Goal: Task Accomplishment & Management: Complete application form

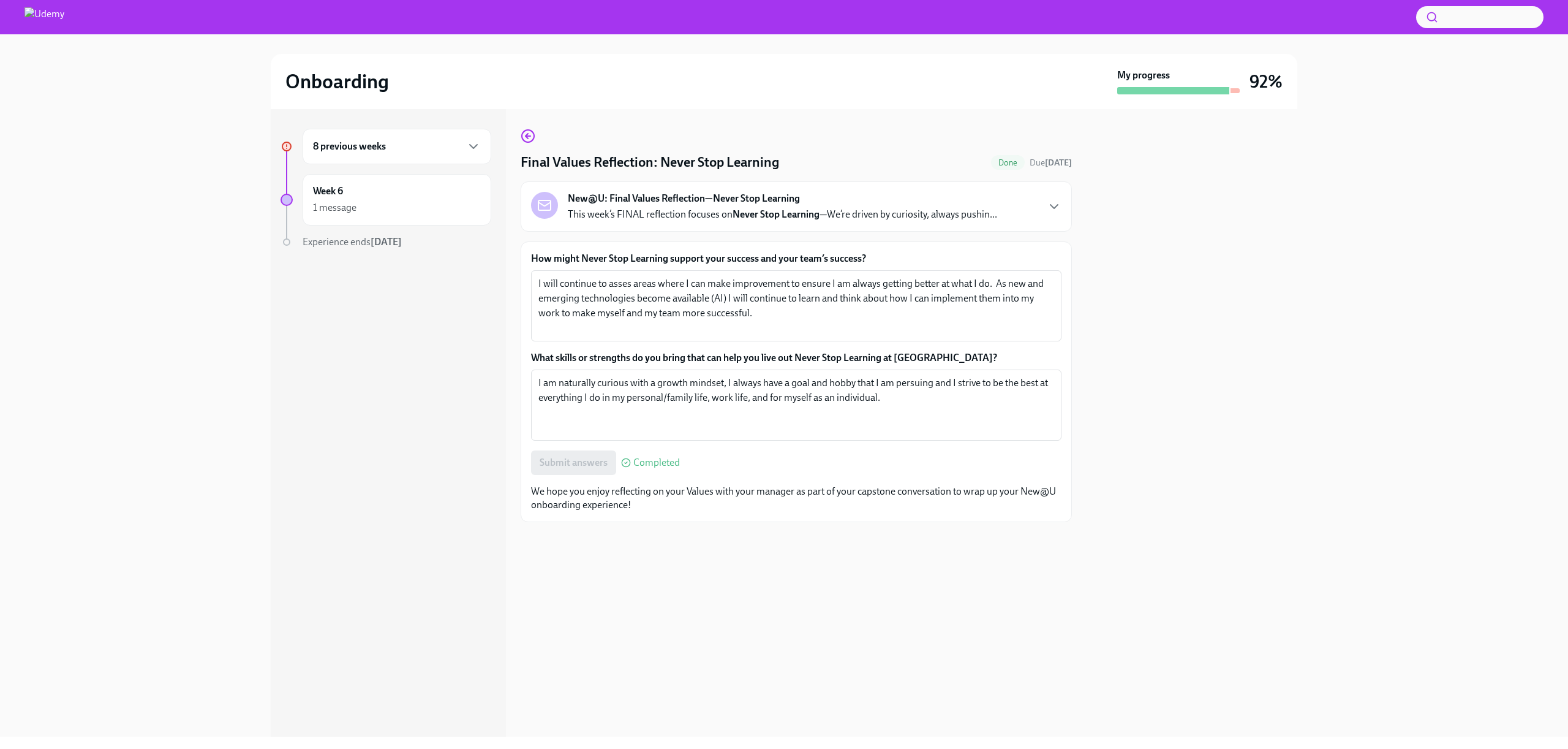
click at [826, 462] on div "Submit answers Completed" at bounding box center [796, 463] width 530 height 24
click at [373, 152] on h6 "8 previous weeks" at bounding box center [349, 146] width 73 height 14
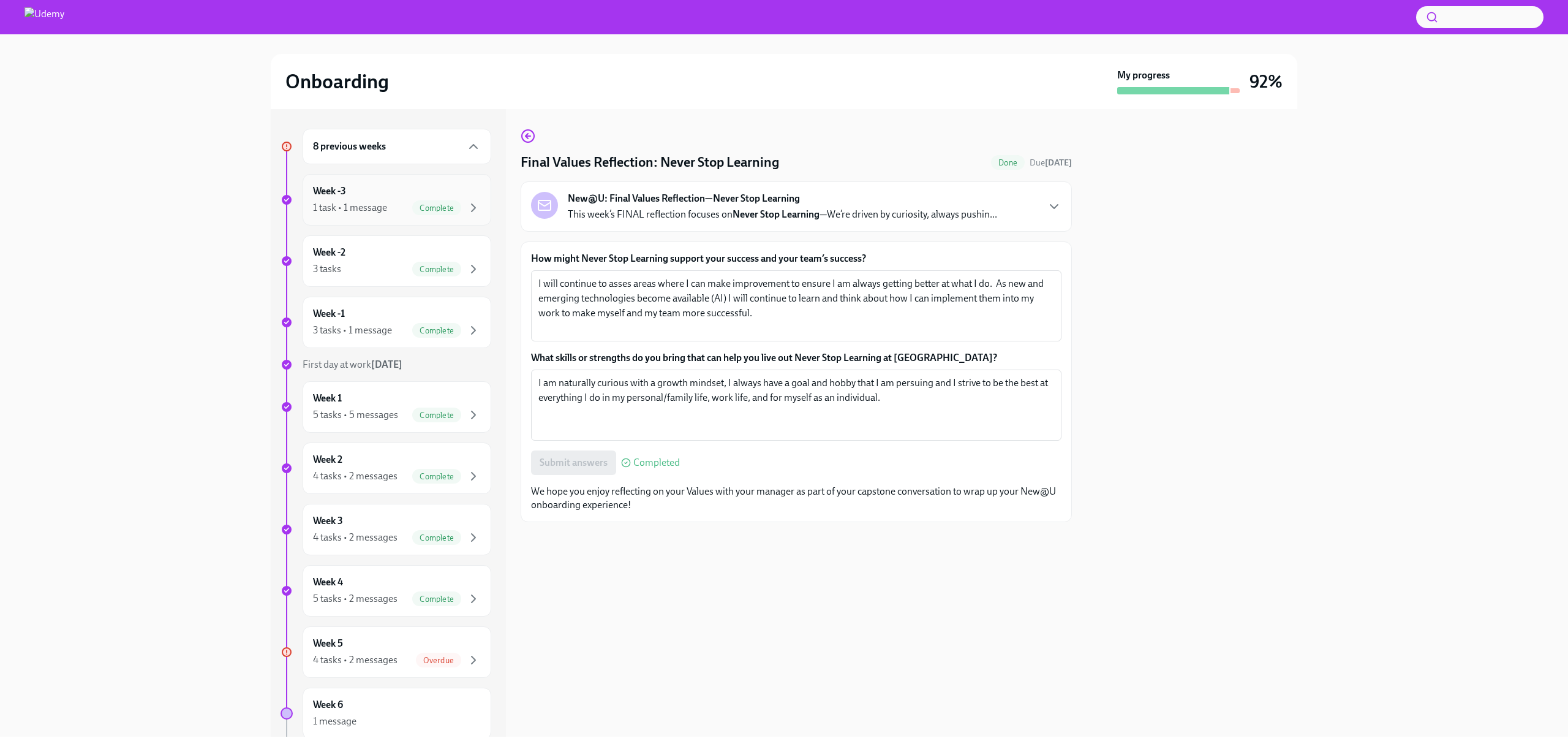
scroll to position [75, 0]
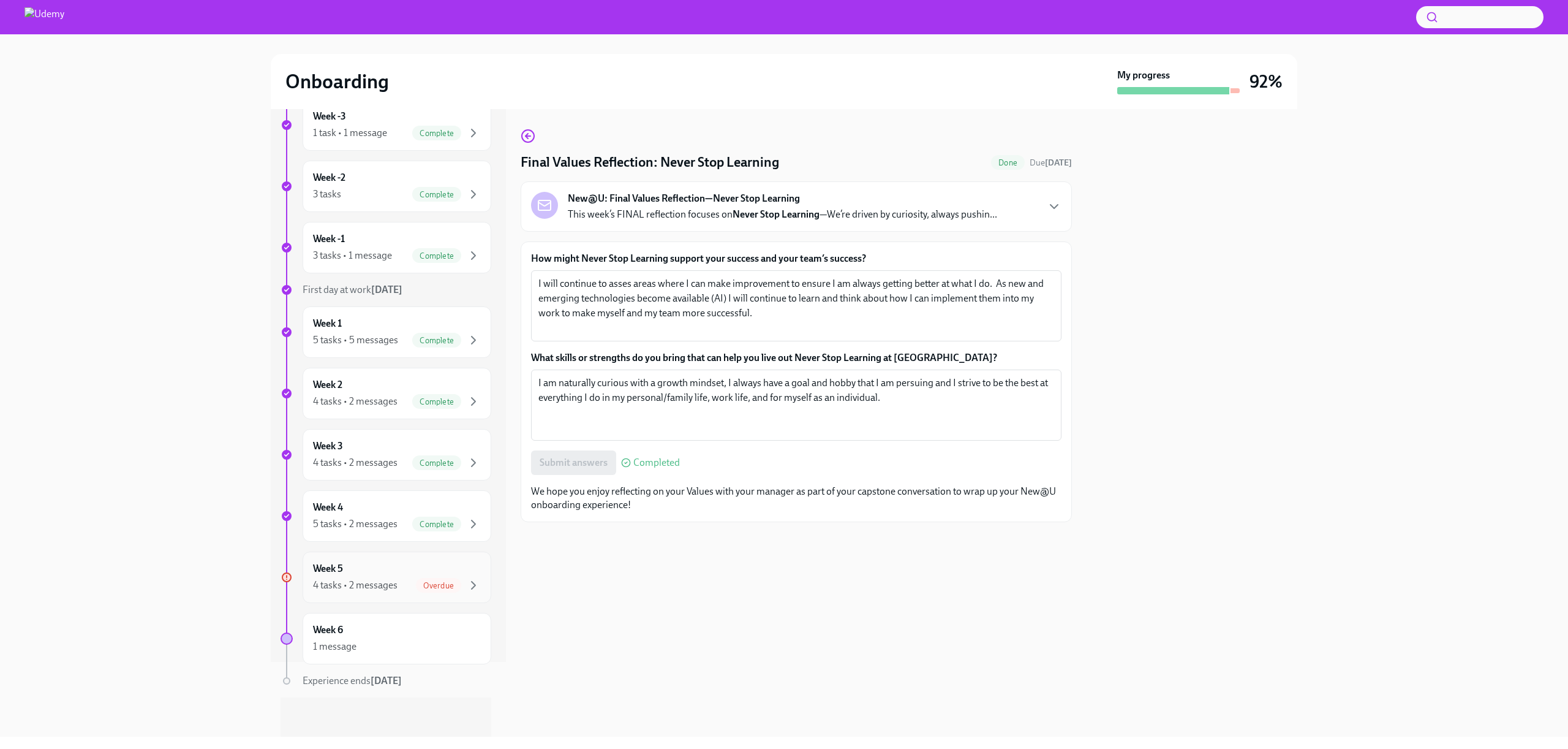
click at [366, 589] on div "4 tasks • 2 messages" at bounding box center [355, 585] width 85 height 14
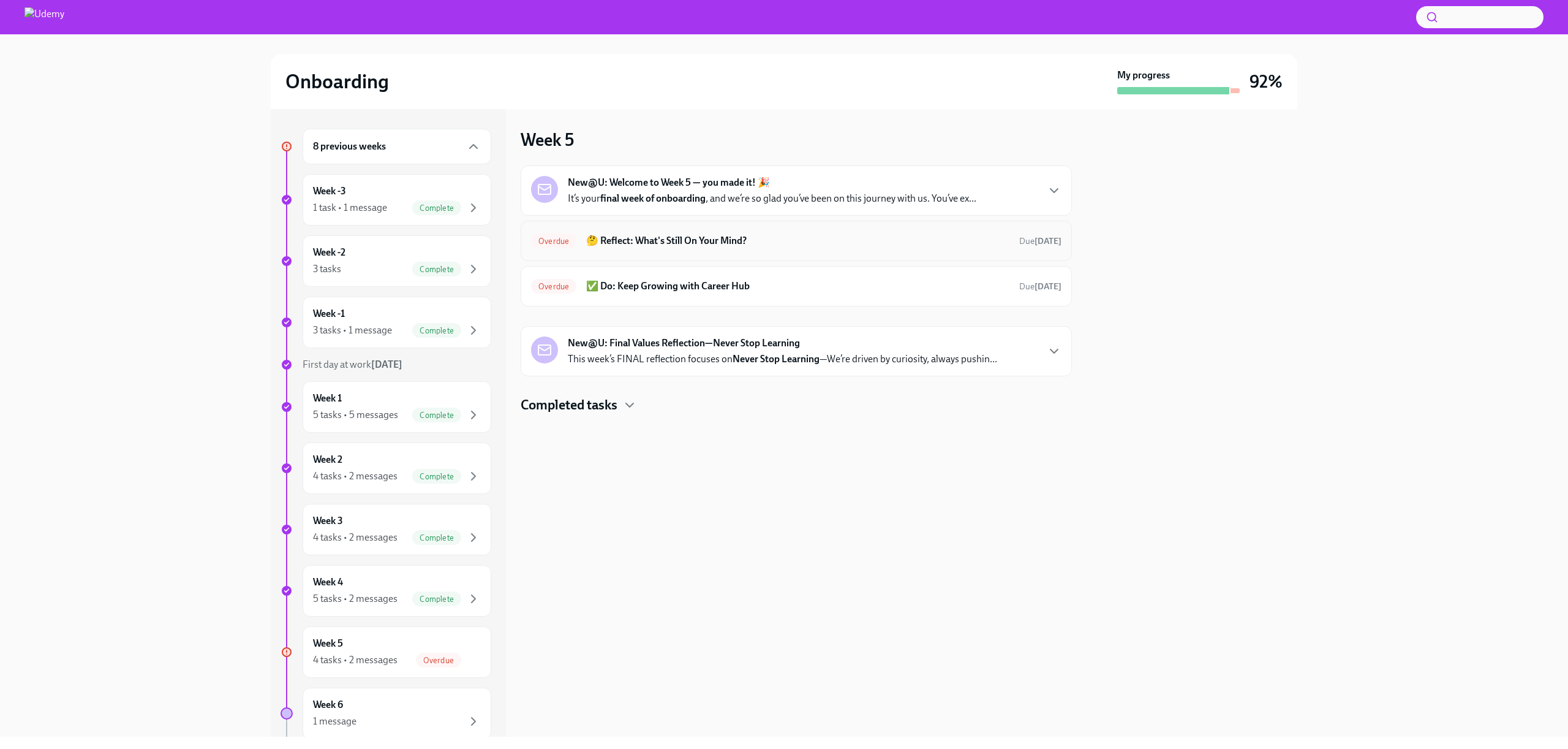
click at [761, 248] on div "Overdue 🤔 Reflect: What's Still On Your Mind? Due [DATE]" at bounding box center [796, 241] width 530 height 20
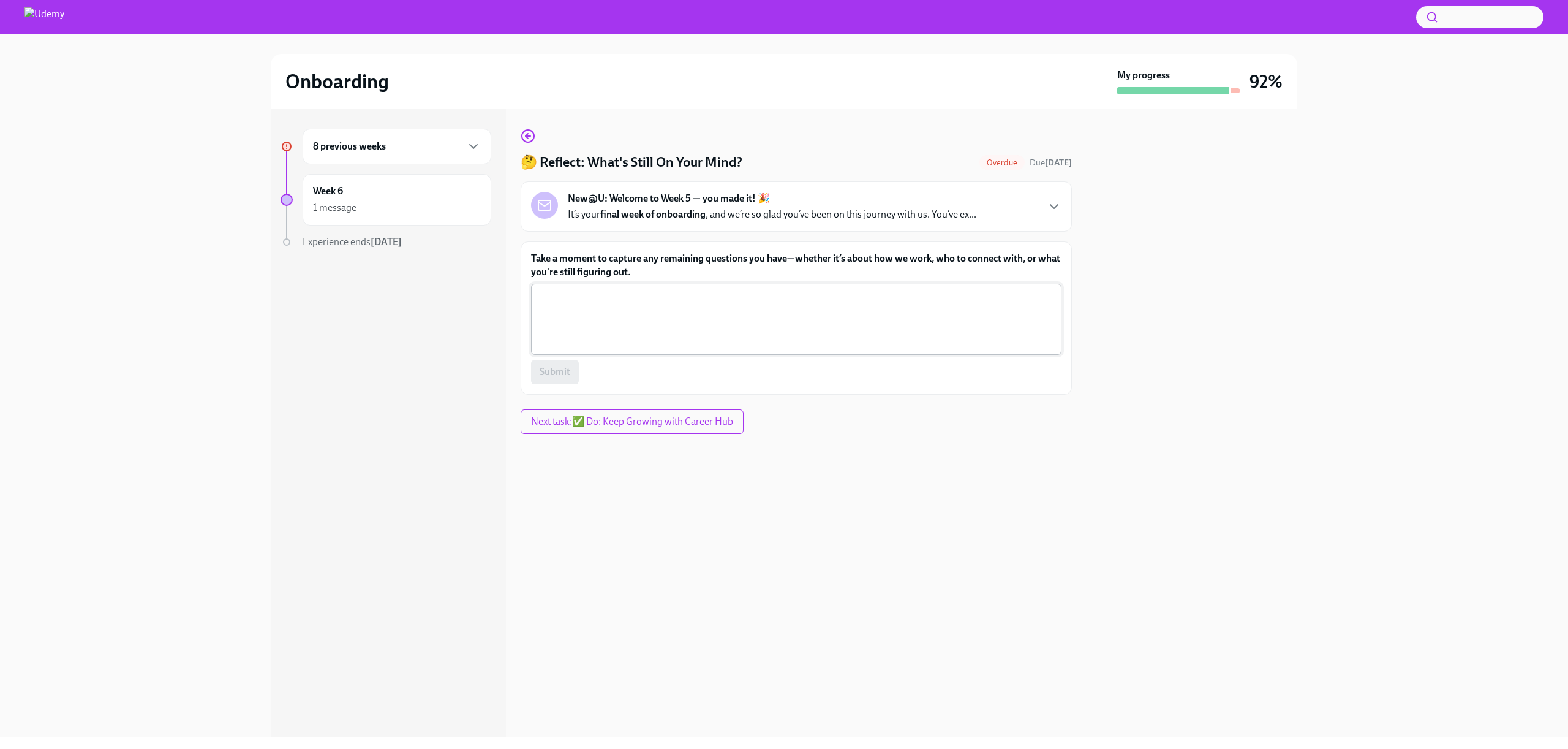
click at [672, 328] on textarea "Take a moment to capture any remaining questions you have—whether it’s about ho…" at bounding box center [797, 319] width 516 height 59
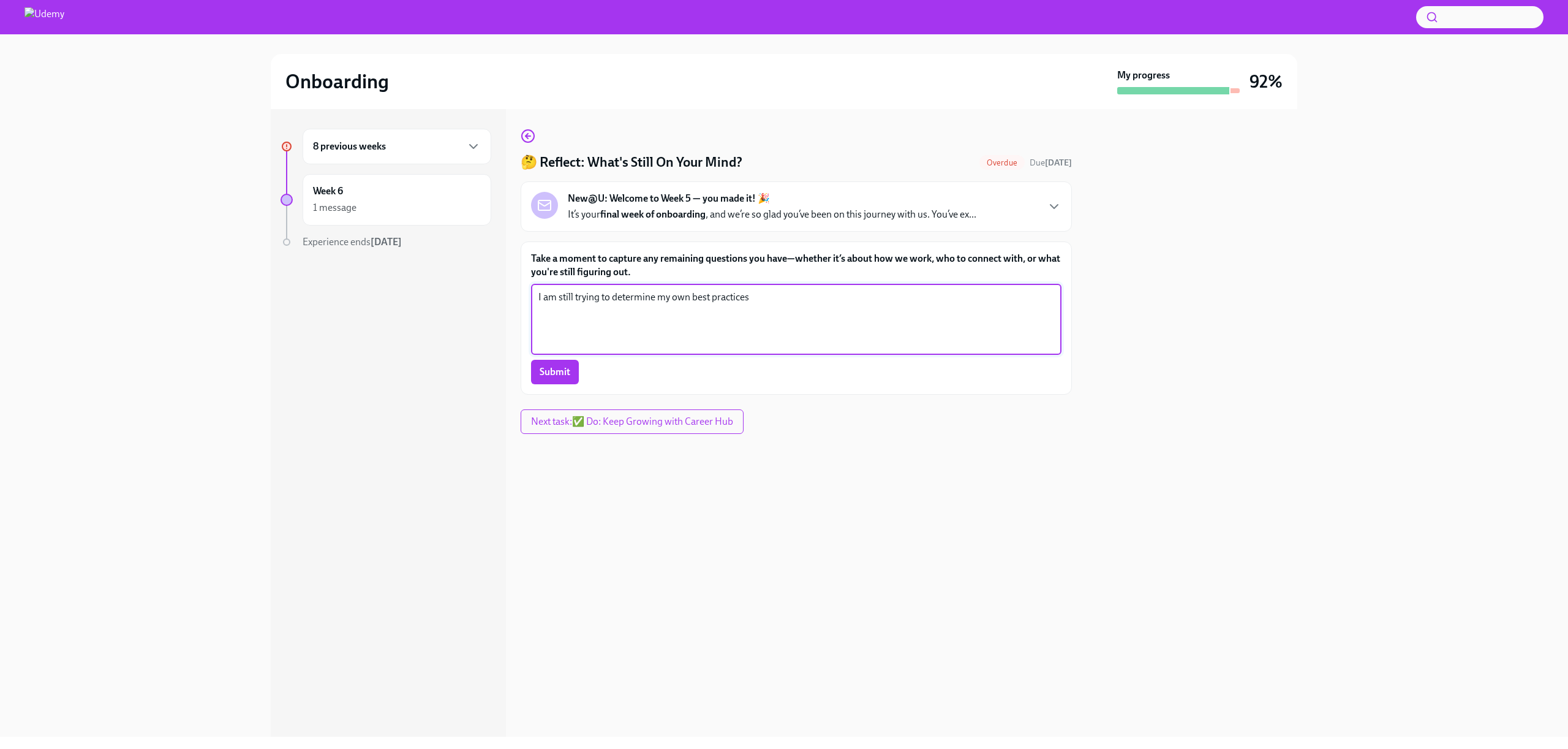
drag, startPoint x: 724, startPoint y: 300, endPoint x: 575, endPoint y: 298, distance: 149.0
click at [575, 298] on textarea "I am still trying to determine my own best practices" at bounding box center [797, 319] width 516 height 59
click at [669, 328] on textarea "I am still learning my own processes and which dashboards, reports, and calcula…" at bounding box center [797, 319] width 516 height 59
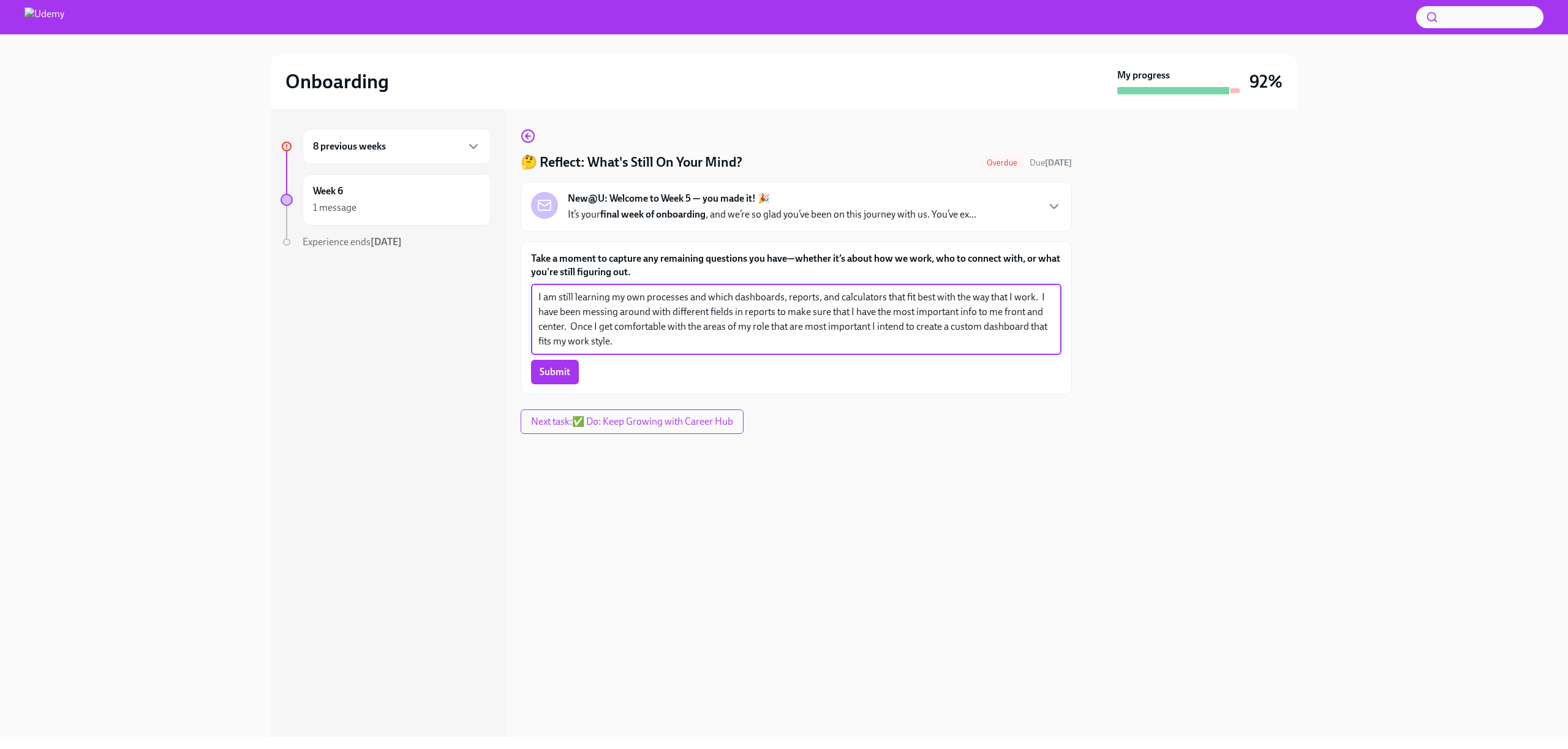
type textarea "I am still learning my own processes and which dashboards, reports, and calcula…"
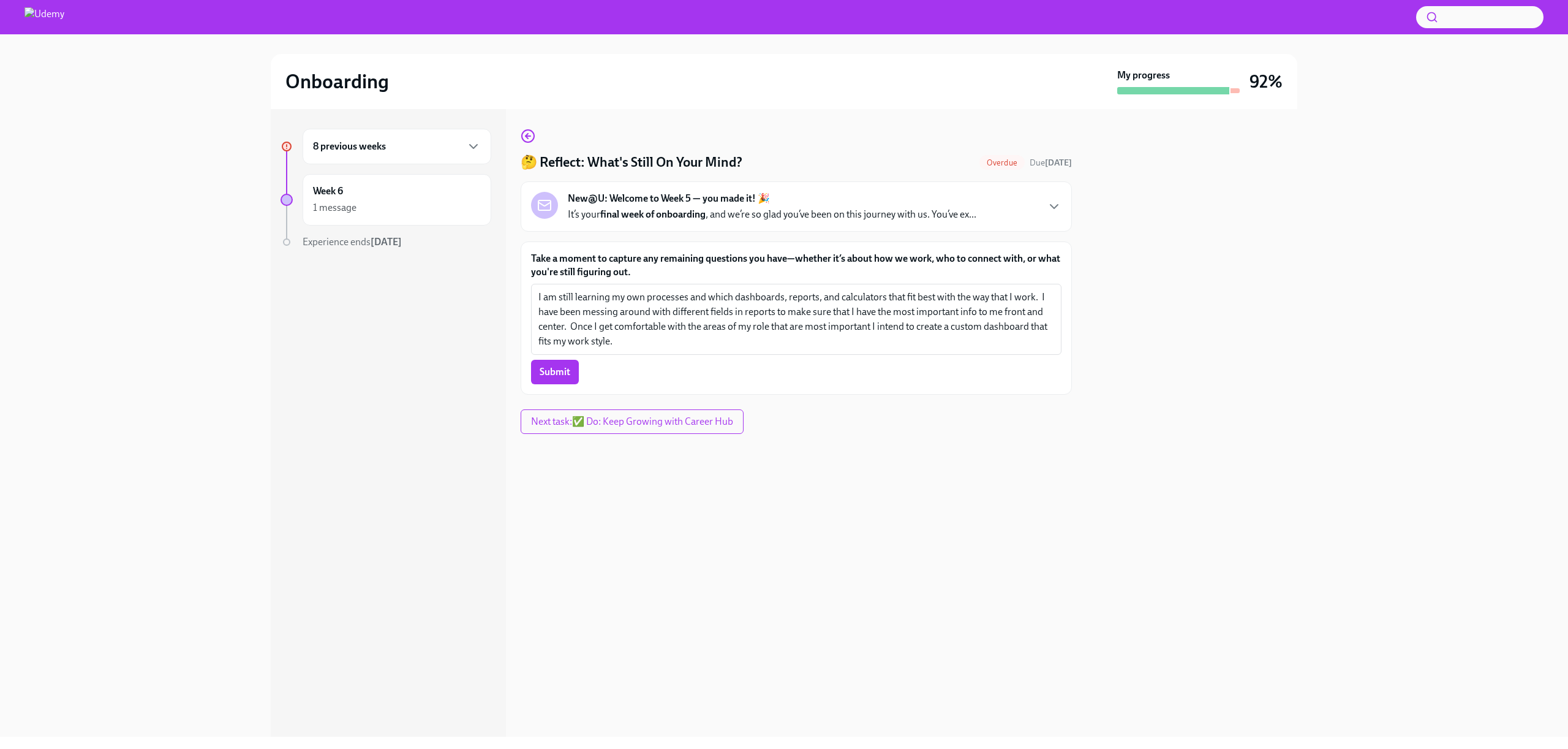
click at [566, 386] on div "Take a moment to capture any remaining questions you have—whether it’s about ho…" at bounding box center [796, 318] width 552 height 153
click at [560, 377] on span "Submit" at bounding box center [555, 372] width 31 height 12
click at [530, 137] on icon "button" at bounding box center [527, 135] width 14 height 14
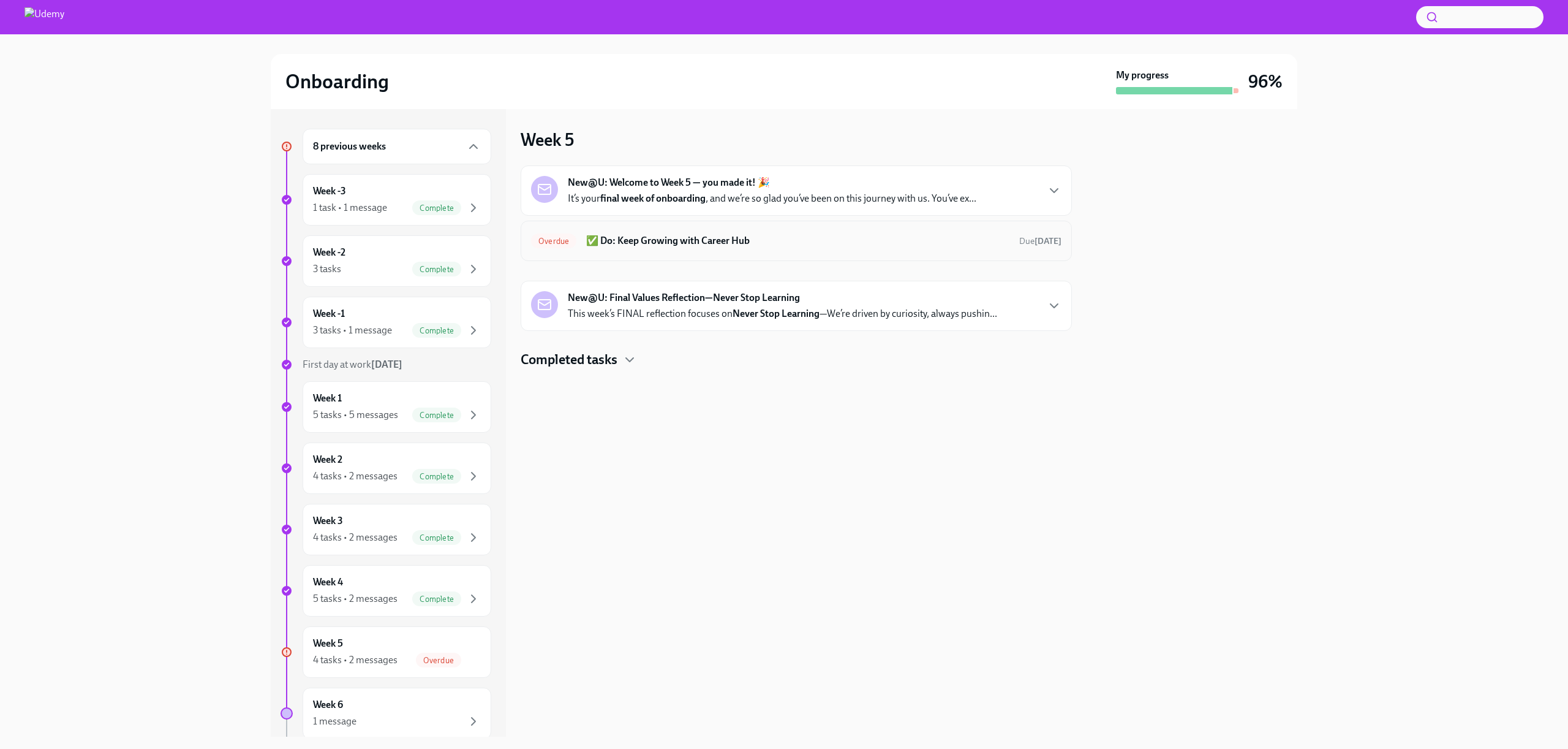
click at [659, 239] on h6 "✅ Do: Keep Growing with Career Hub" at bounding box center [798, 241] width 423 height 14
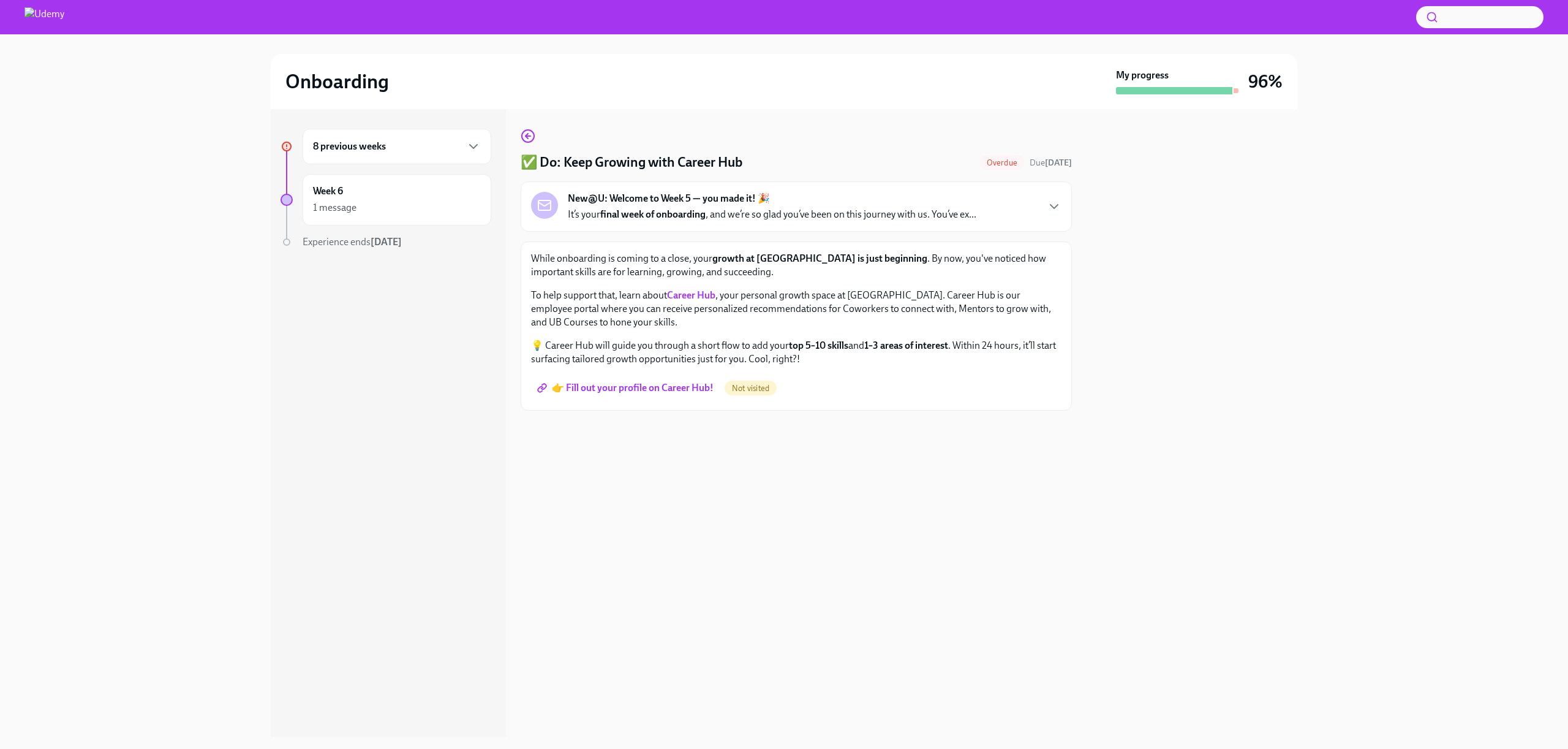
click at [667, 392] on span "👉 Fill out your profile on Career Hub!" at bounding box center [626, 388] width 174 height 12
